Goal: Transaction & Acquisition: Purchase product/service

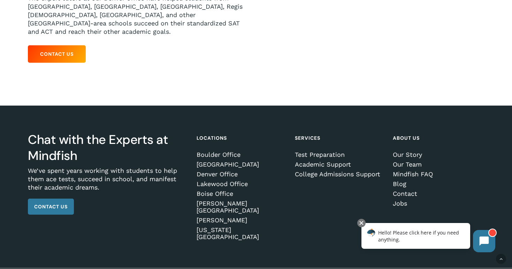
scroll to position [196, 0]
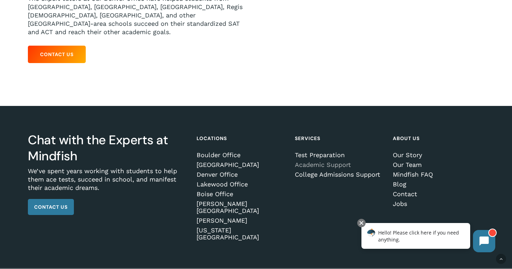
click at [327, 161] on link "Academic Support" at bounding box center [339, 164] width 89 height 7
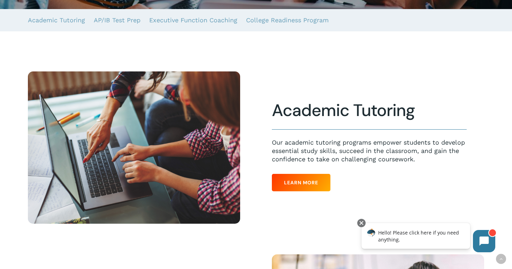
scroll to position [184, 0]
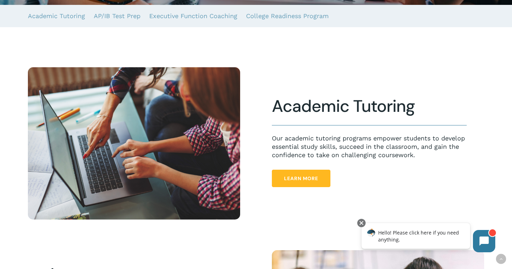
click at [306, 178] on span "Learn More" at bounding box center [301, 178] width 34 height 7
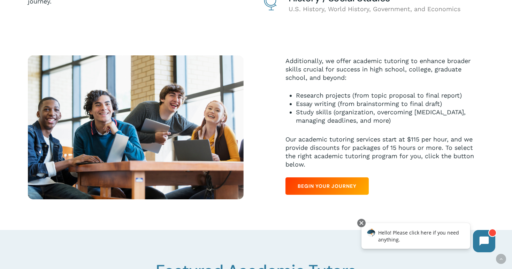
scroll to position [333, 0]
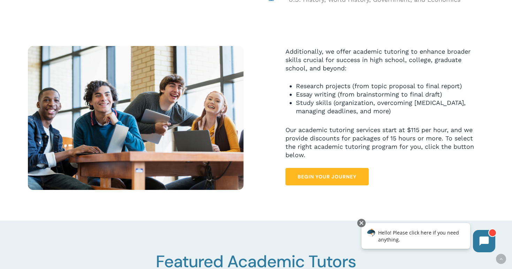
click at [337, 180] on span "Begin Your Journey" at bounding box center [327, 176] width 59 height 7
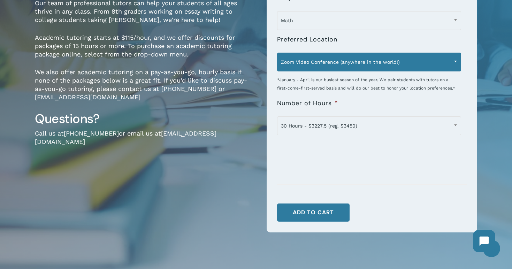
scroll to position [114, 0]
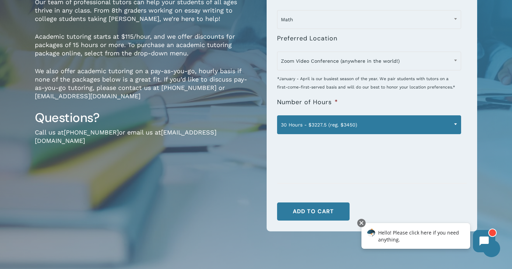
click at [439, 125] on span "30 Hours - $3227.5 (reg. $3450)" at bounding box center [368, 124] width 183 height 15
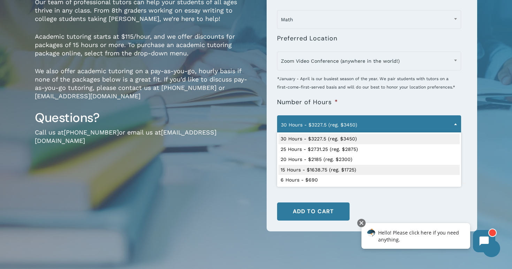
click at [205, 176] on div "Academic Tutoring $115 / hour Our team of professional tutors can help your stu…" at bounding box center [145, 99] width 221 height 290
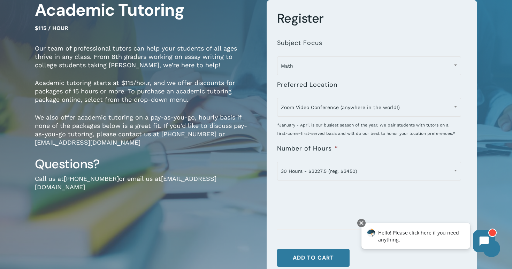
scroll to position [67, 0]
